Goal: Check status: Check status

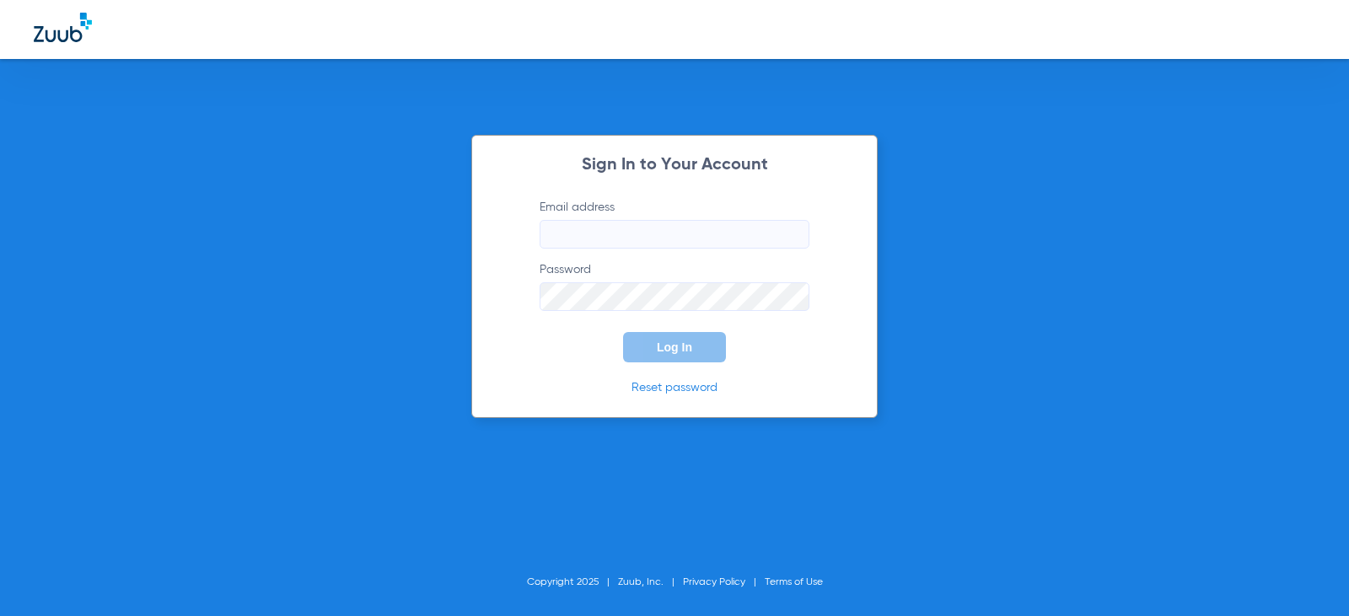
type input "[EMAIL_ADDRESS][DOMAIN_NAME]"
click at [630, 339] on button "Log In" at bounding box center [674, 347] width 103 height 30
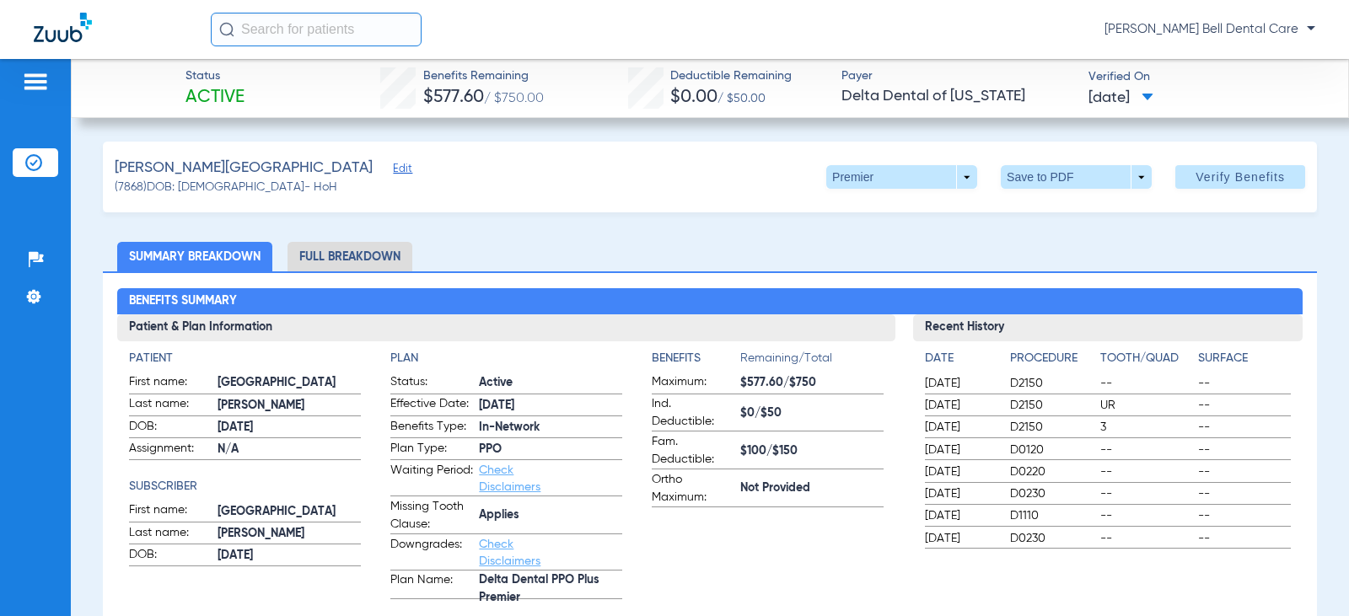
click at [321, 270] on li "Full Breakdown" at bounding box center [349, 257] width 125 height 30
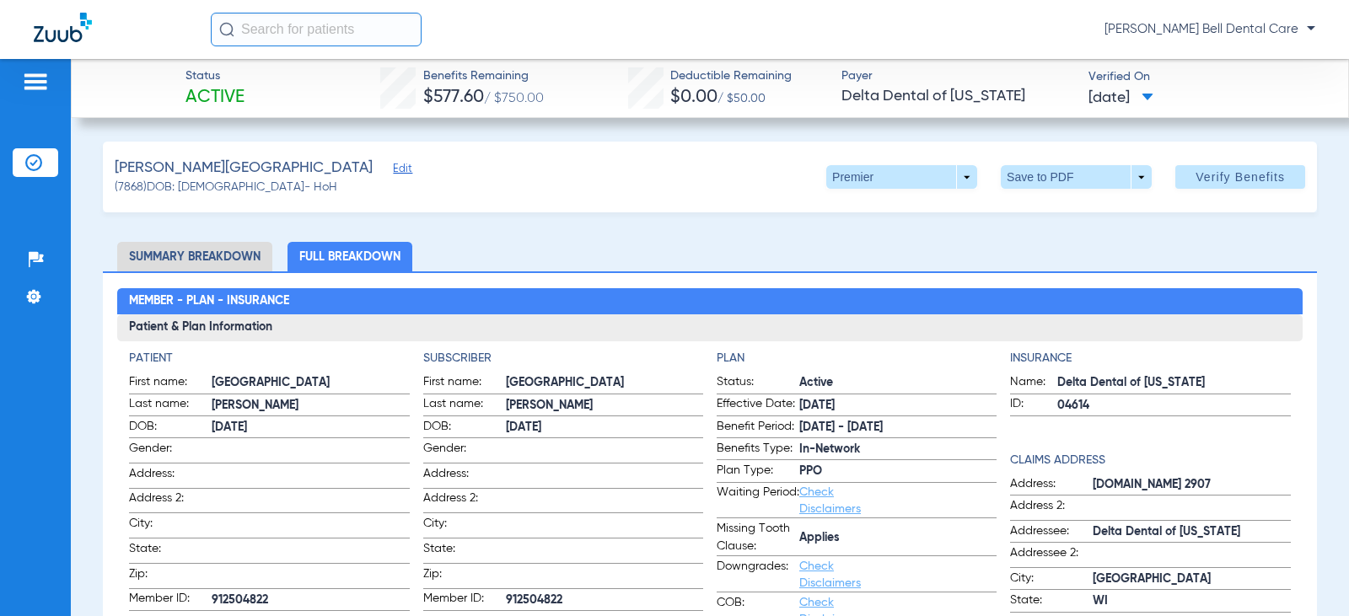
click at [912, 190] on div "[PERSON_NAME][GEOGRAPHIC_DATA] Edit (7868) DOB: [DEMOGRAPHIC_DATA] - HoH Premie…" at bounding box center [710, 177] width 1214 height 71
click at [913, 184] on span at bounding box center [901, 177] width 151 height 24
click at [952, 174] on div at bounding box center [674, 308] width 1349 height 616
click at [955, 174] on span at bounding box center [901, 177] width 151 height 24
click at [1088, 237] on div "Premier Out of Network" at bounding box center [954, 225] width 283 height 73
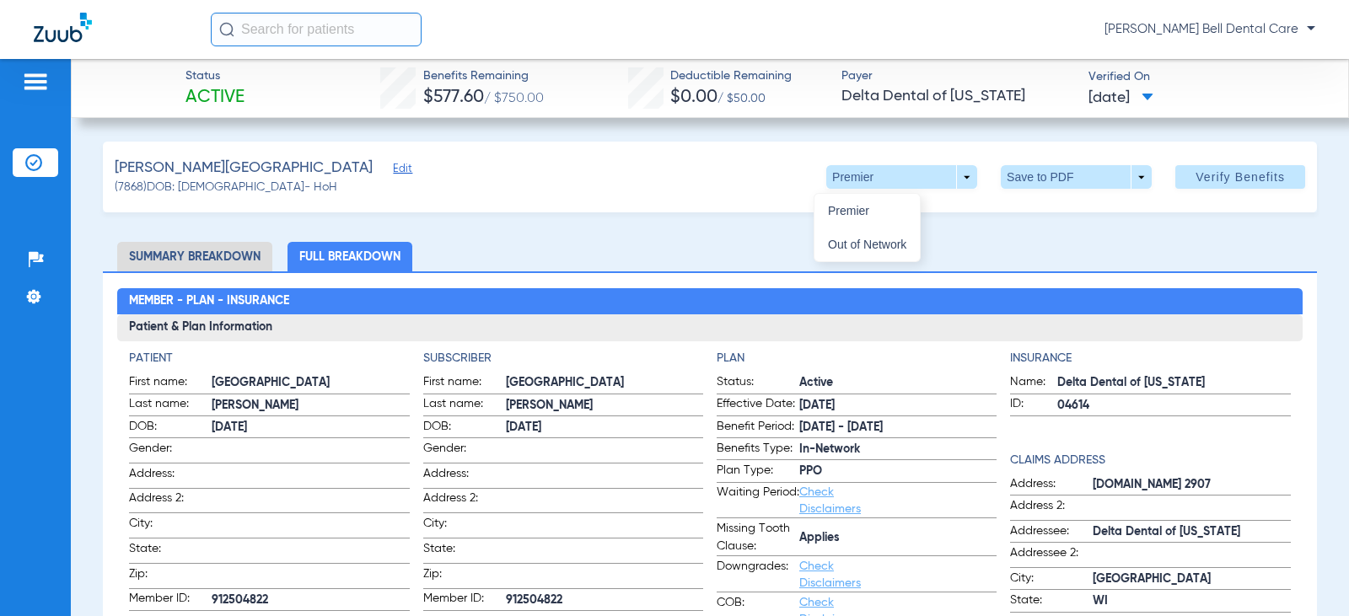
click at [1199, 176] on div at bounding box center [674, 308] width 1349 height 616
click at [1199, 176] on span "Verify Benefits" at bounding box center [1239, 176] width 89 height 13
